Goal: Find specific page/section: Find specific page/section

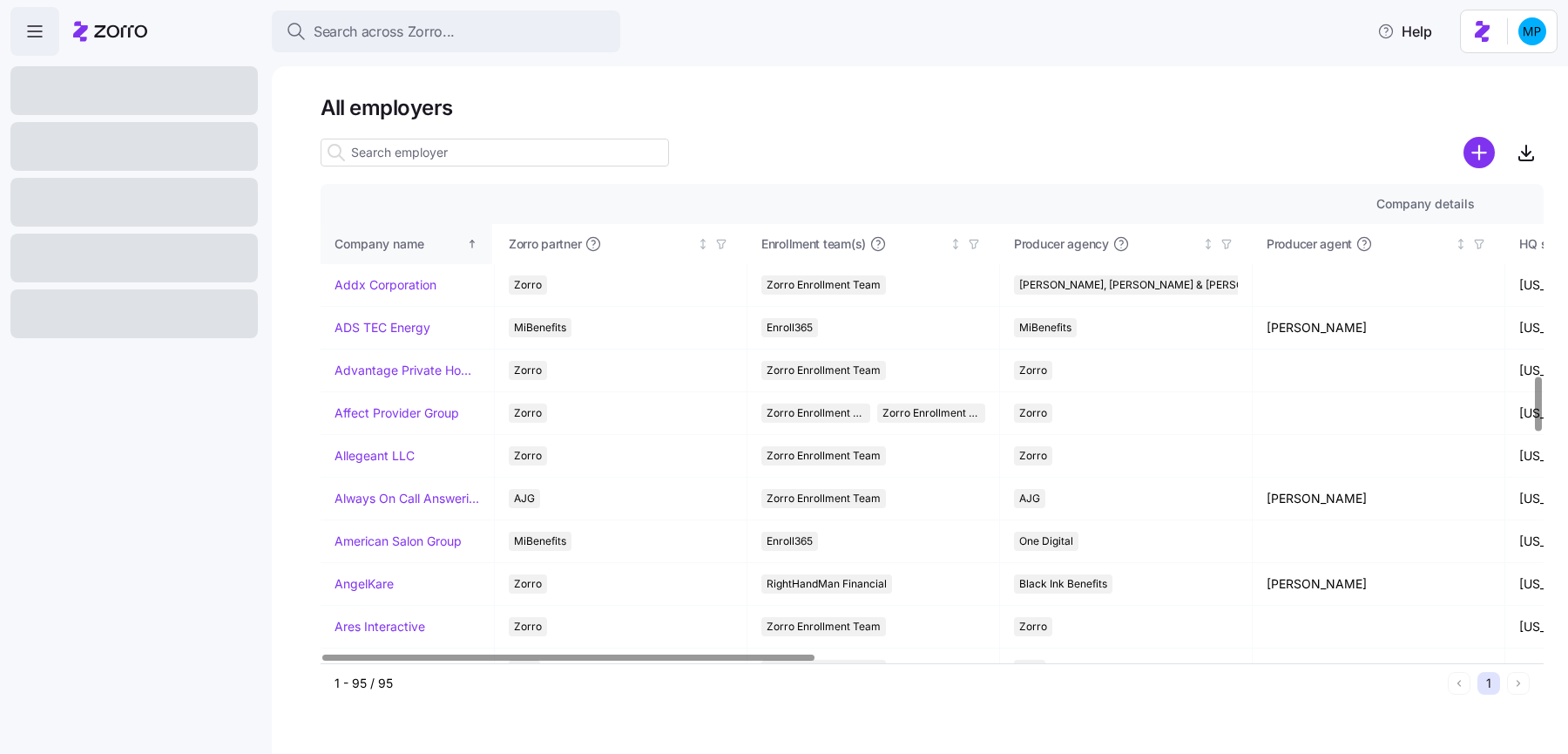
scroll to position [1683, 0]
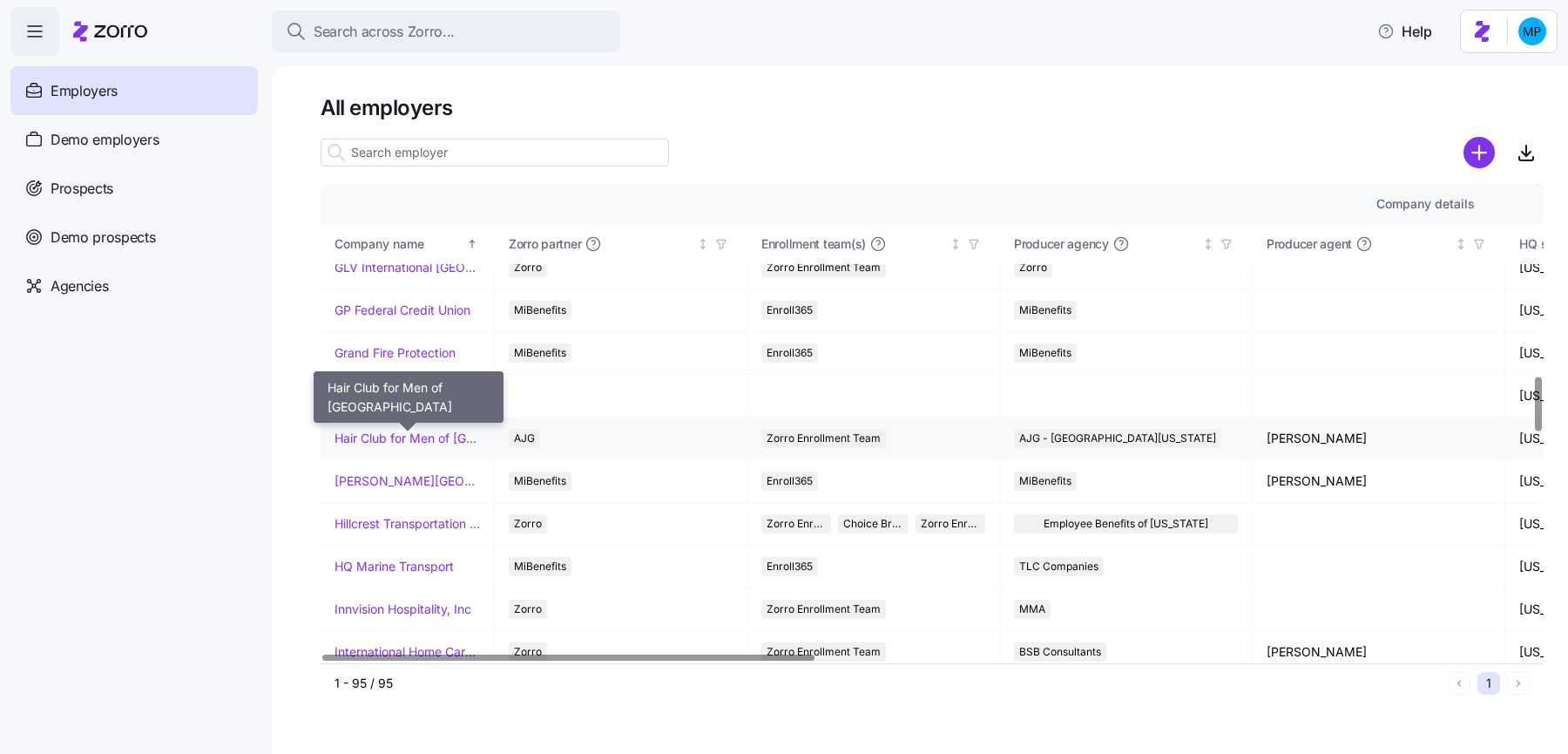
click at [423, 429] on link "Hair Club for Men of [GEOGRAPHIC_DATA]" at bounding box center [407, 438] width 146 height 17
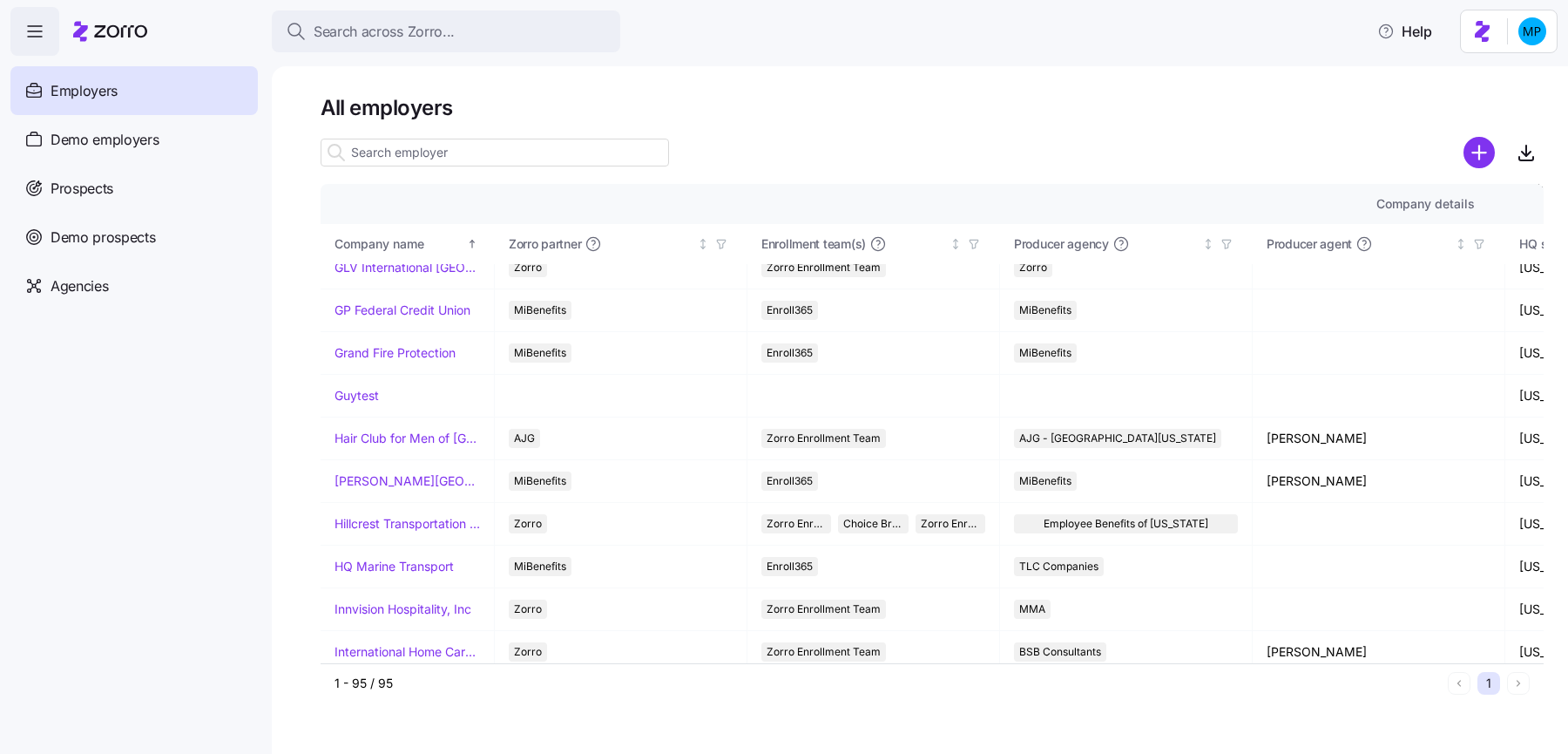
scroll to position [2402, 0]
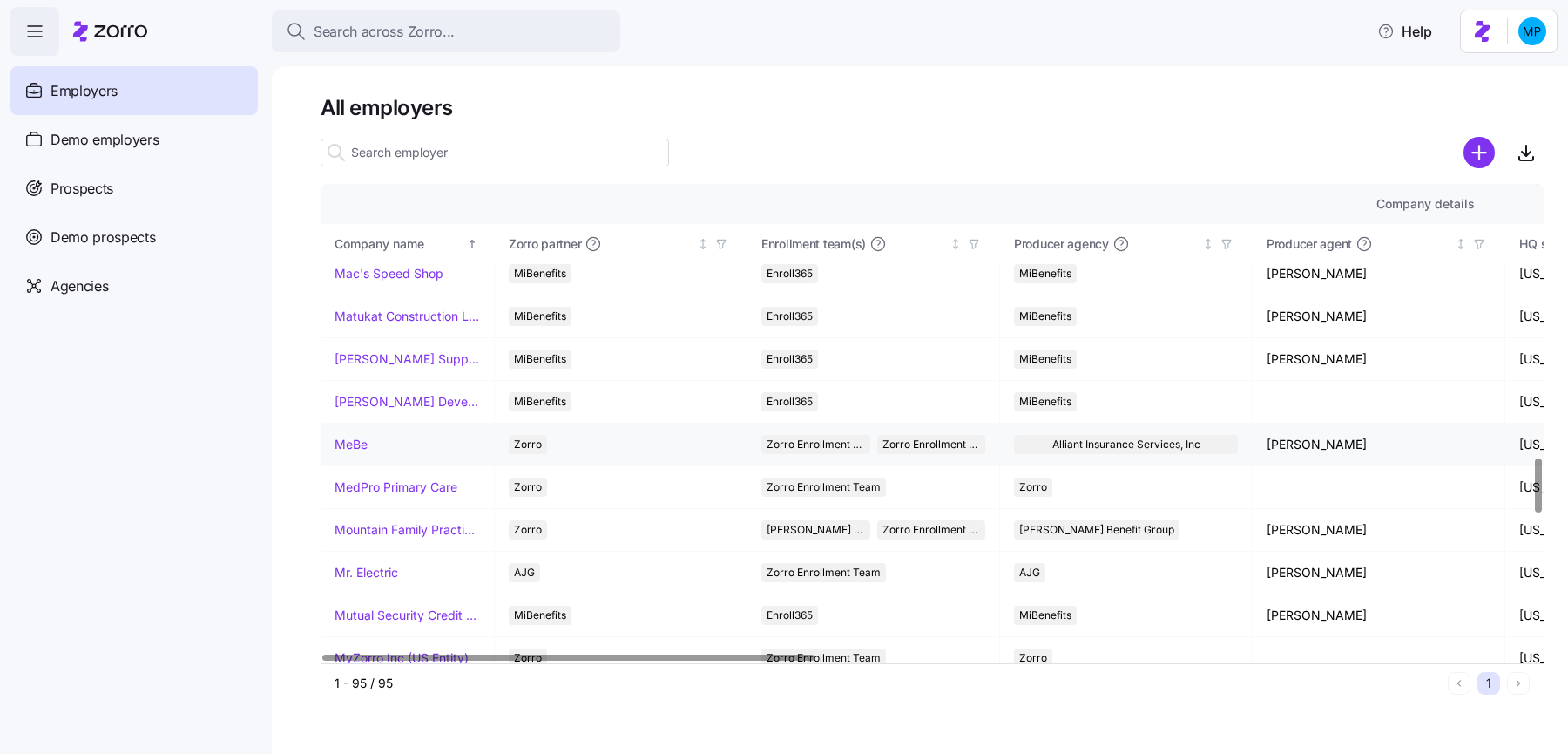
click at [343, 436] on link "MeBe" at bounding box center [351, 444] width 33 height 17
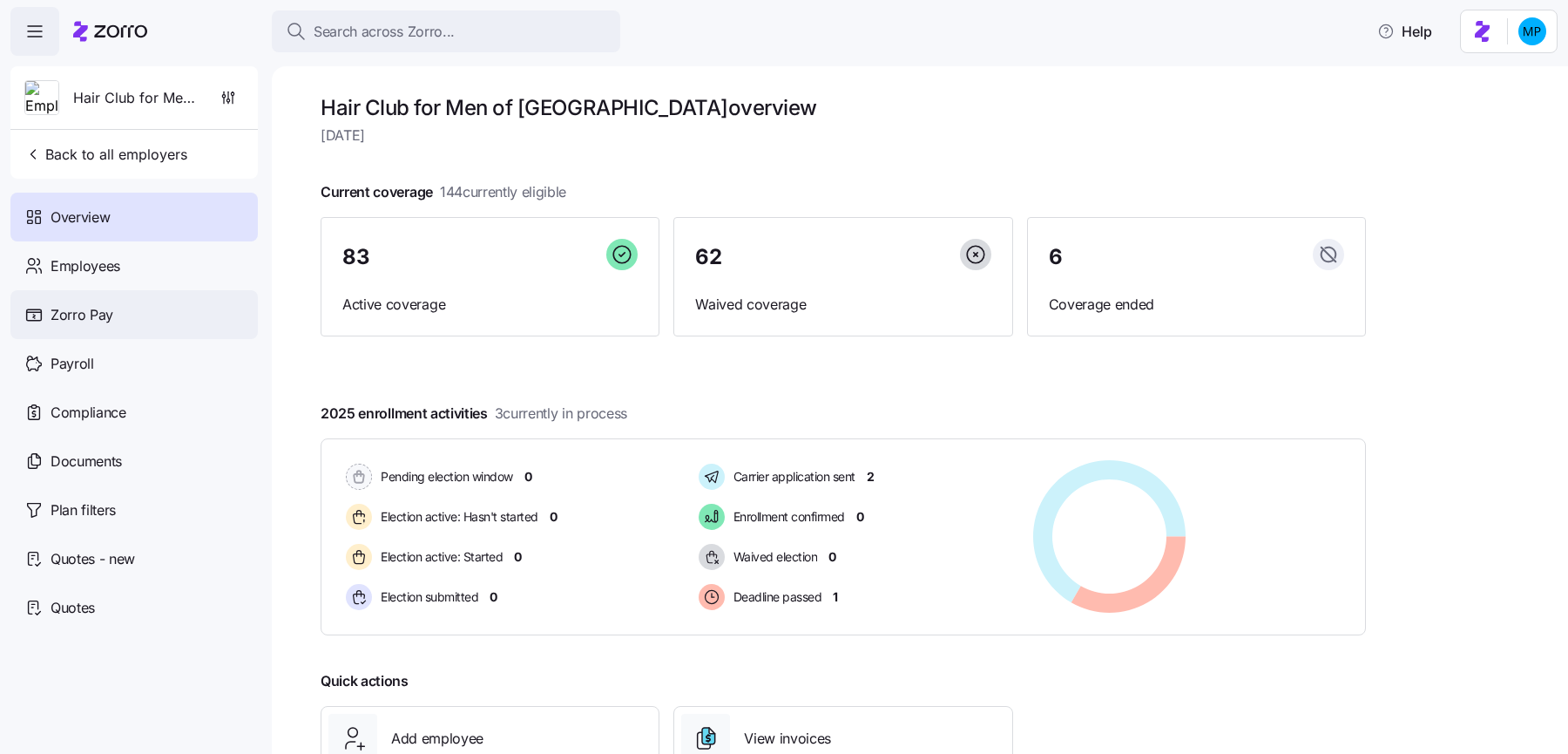
click at [137, 318] on div "Zorro Pay" at bounding box center [134, 314] width 248 height 49
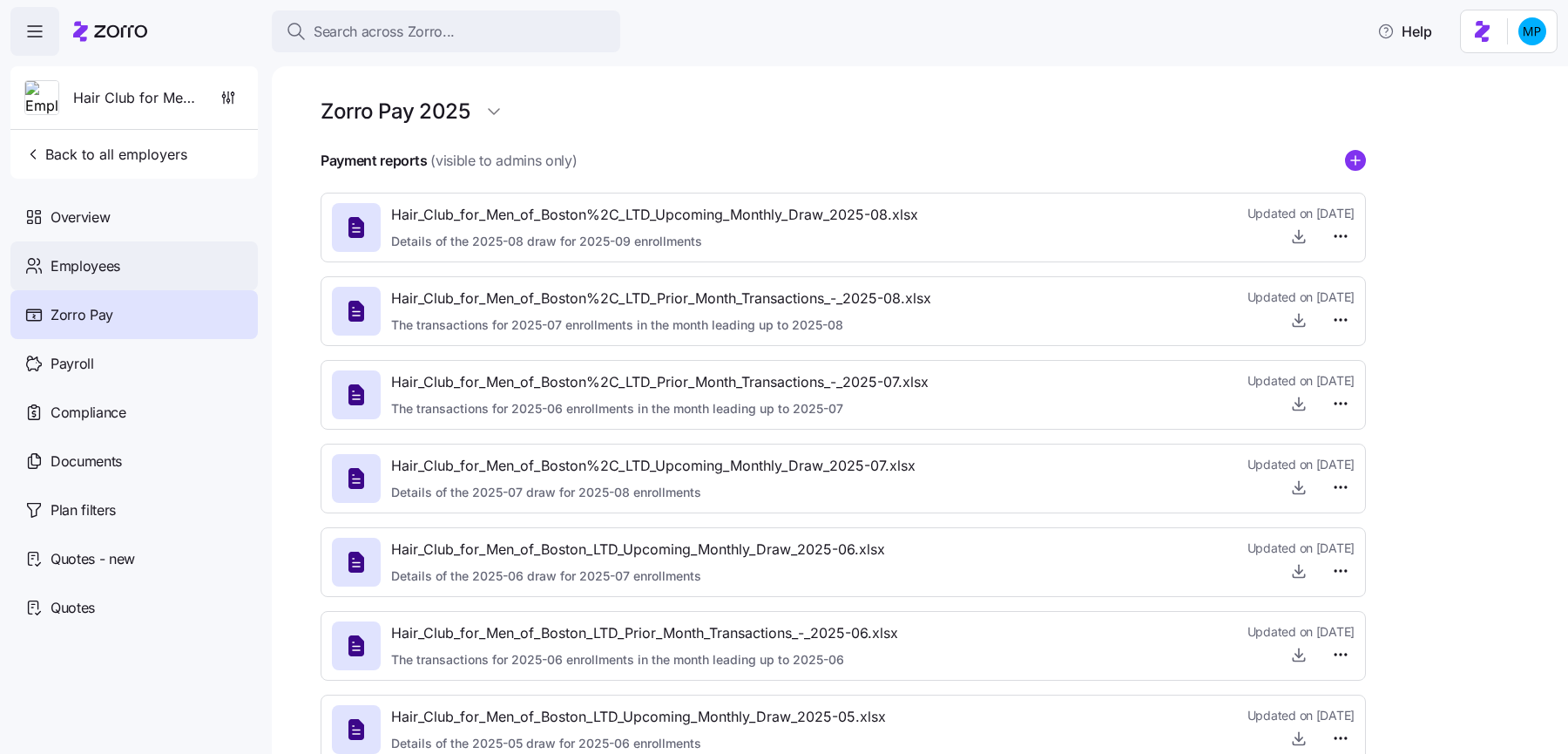
click at [96, 253] on div "Employees" at bounding box center [134, 265] width 248 height 49
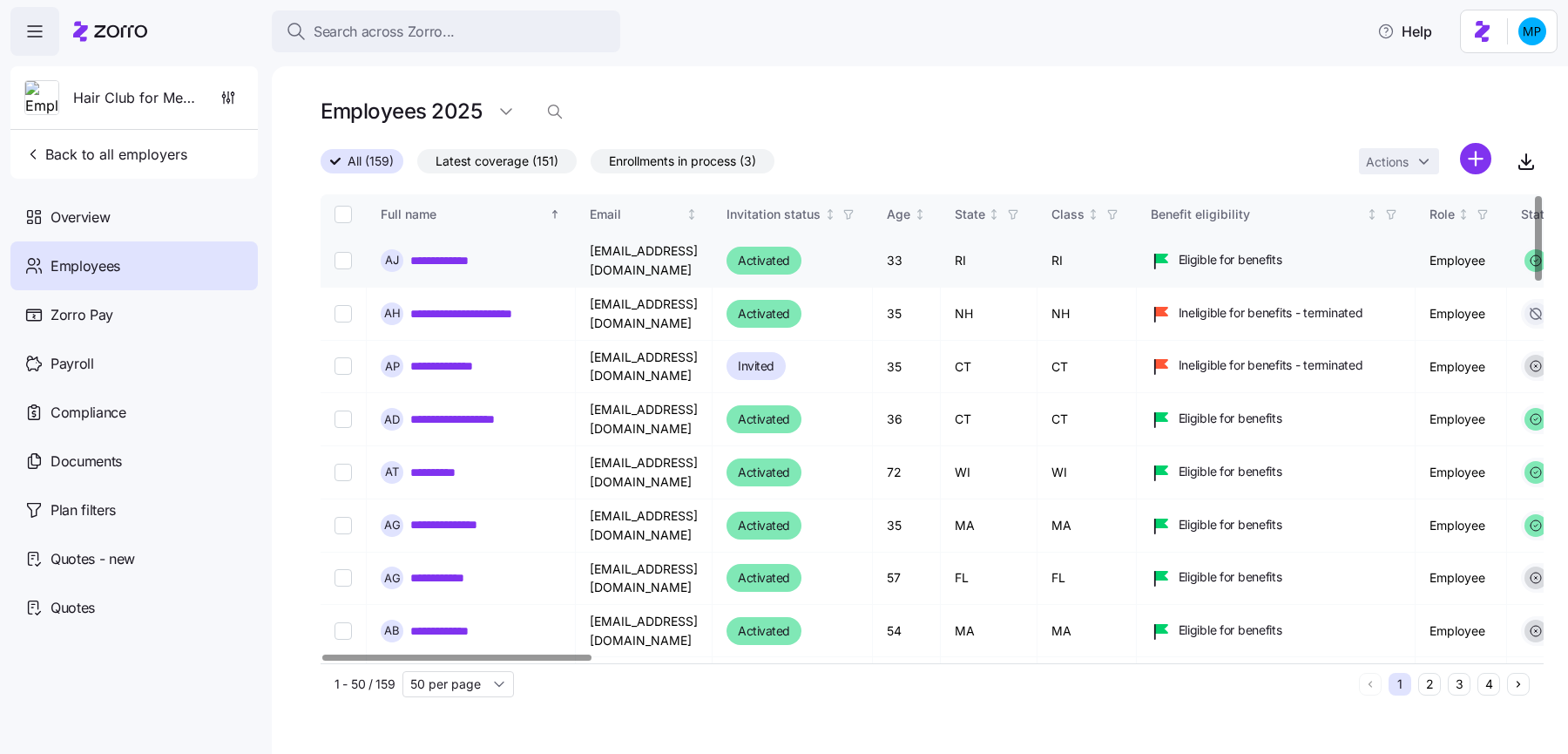
click at [471, 257] on link "**********" at bounding box center [450, 260] width 79 height 17
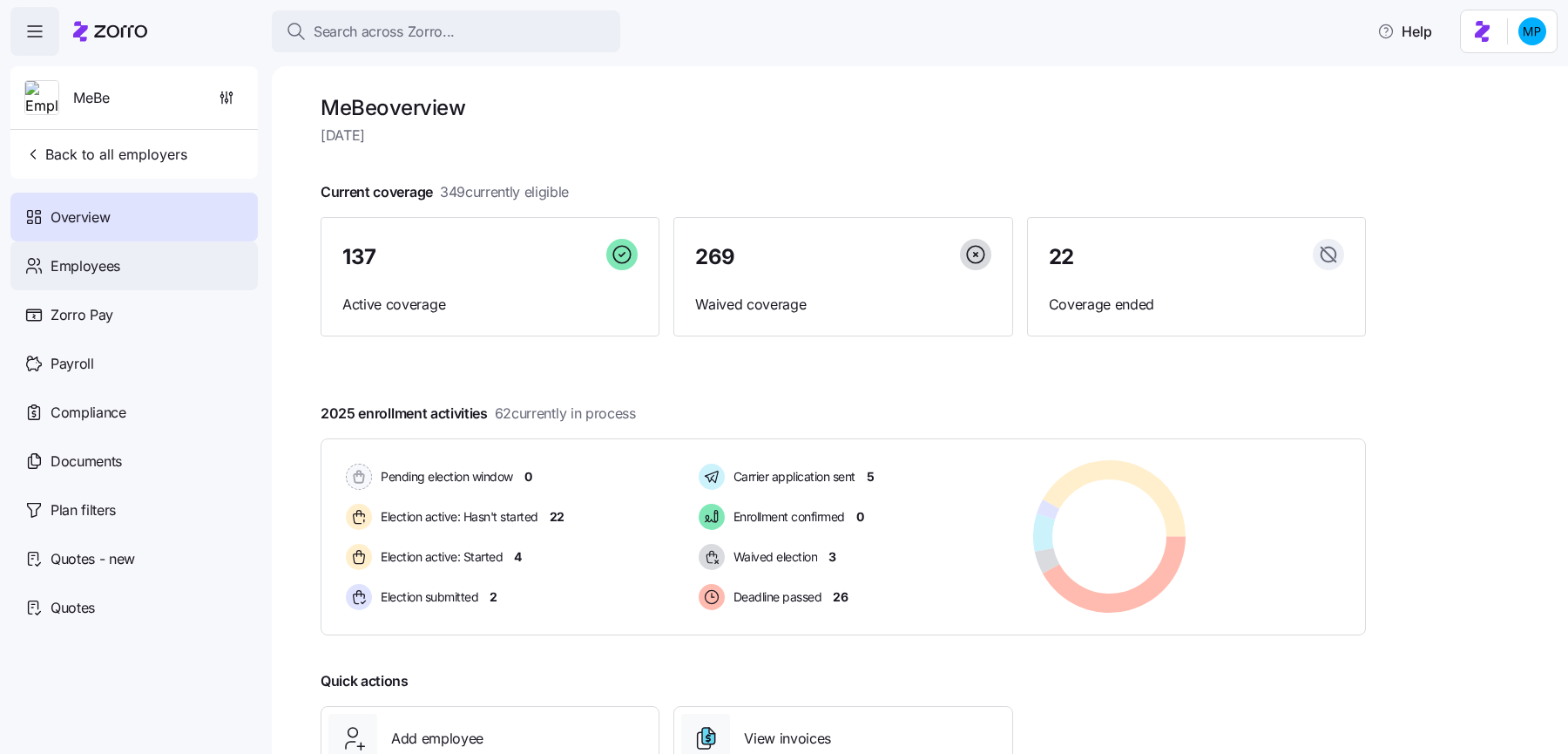
click at [202, 265] on div "Employees" at bounding box center [134, 265] width 248 height 49
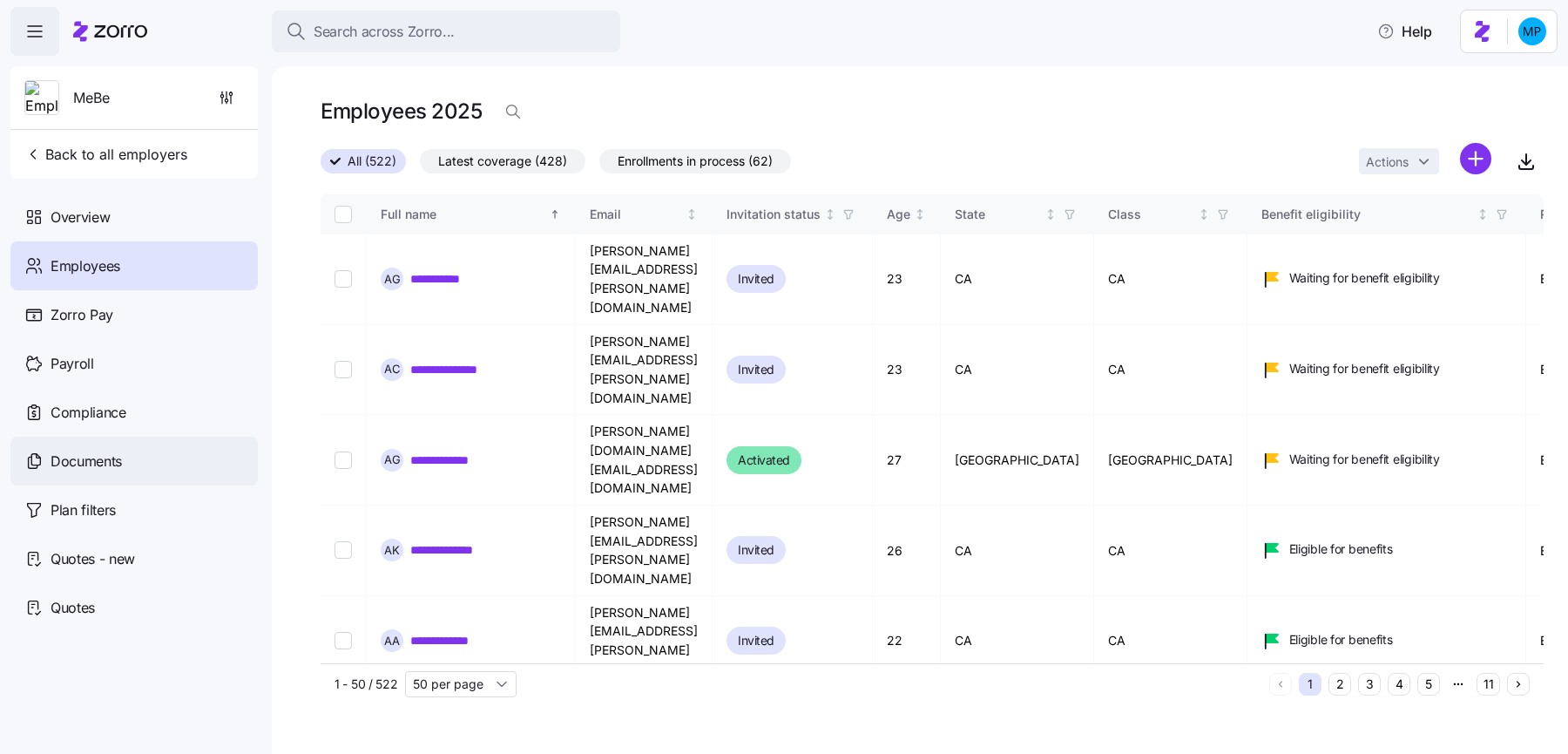
click at [176, 464] on div "Documents" at bounding box center [134, 461] width 248 height 49
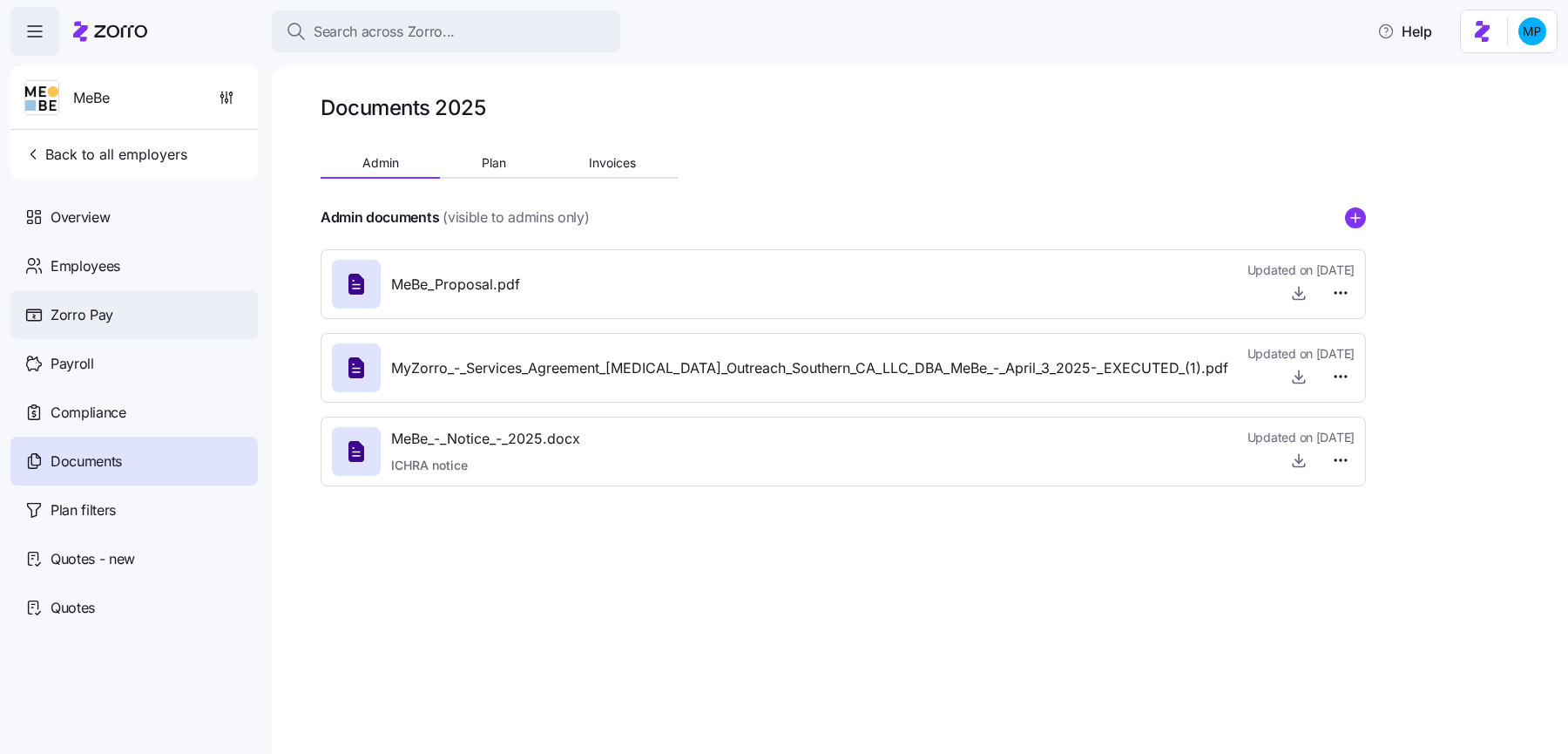
click at [147, 296] on div "Zorro Pay" at bounding box center [134, 314] width 248 height 49
